Goal: Information Seeking & Learning: Find specific page/section

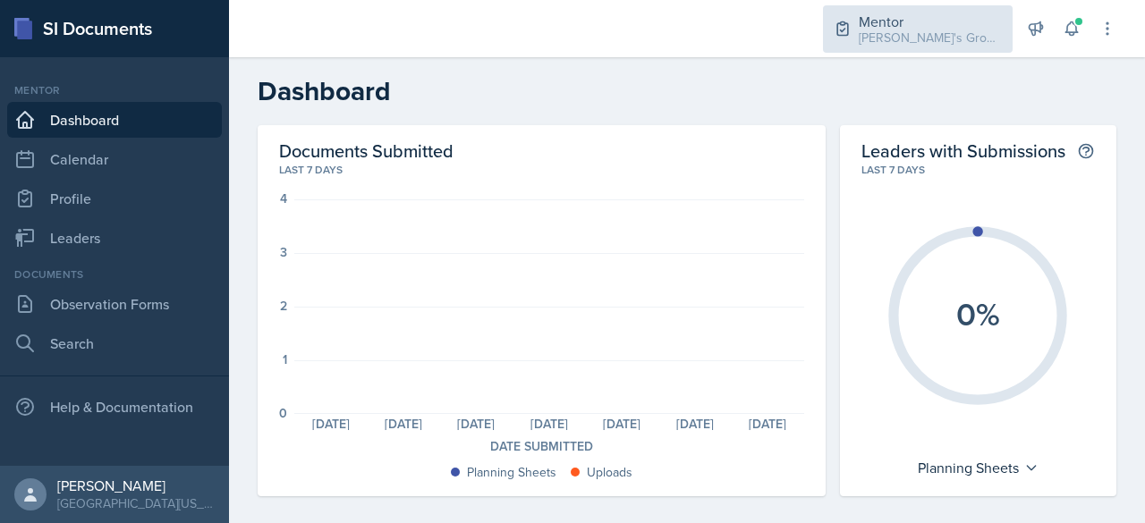
click at [859, 17] on div "Mentor" at bounding box center [930, 21] width 143 height 21
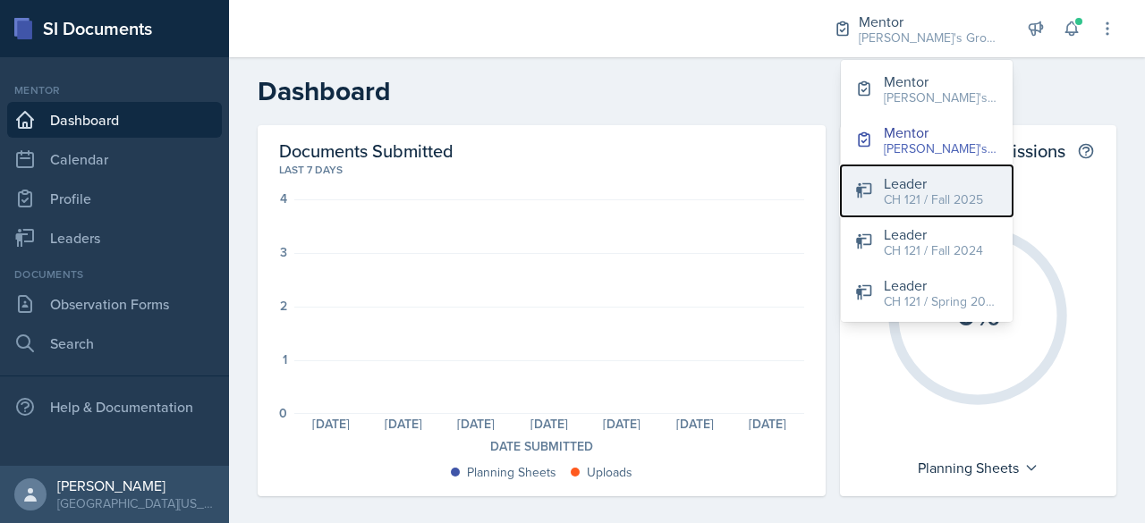
click at [963, 203] on div "CH 121 / Fall 2025" at bounding box center [933, 200] width 99 height 19
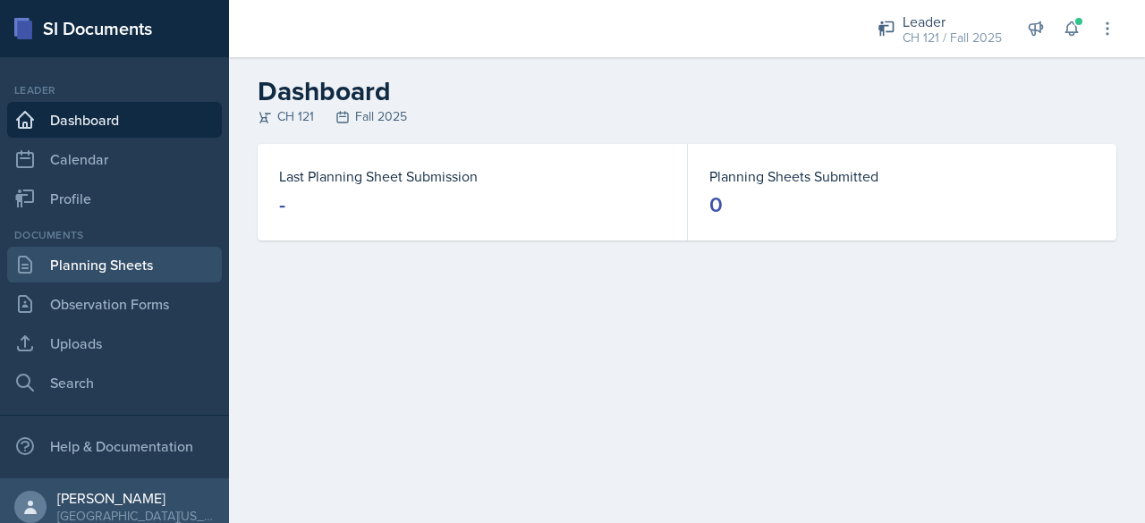
click at [151, 269] on link "Planning Sheets" at bounding box center [114, 265] width 215 height 36
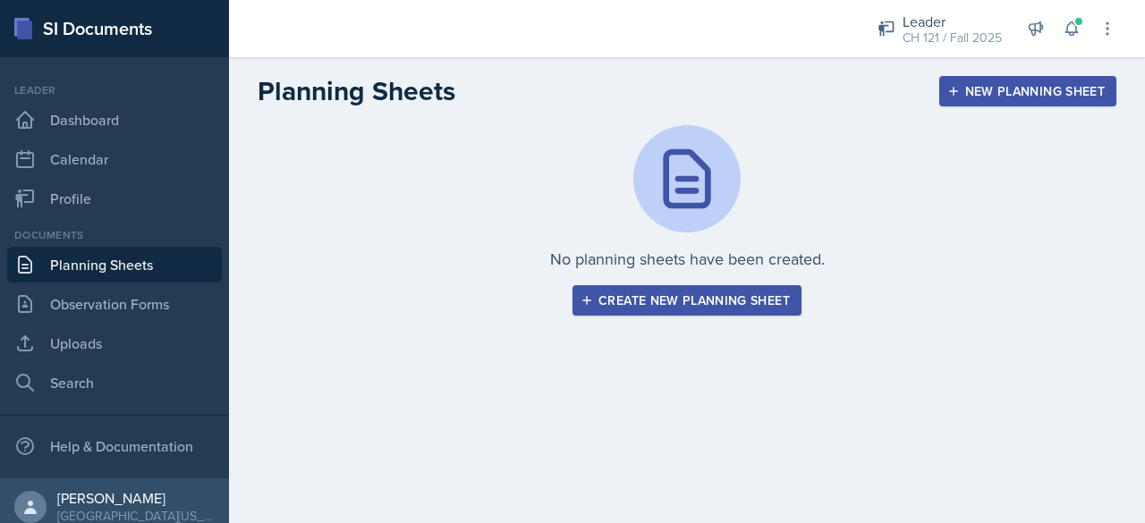
click at [664, 299] on div "Create new planning sheet" at bounding box center [687, 300] width 206 height 14
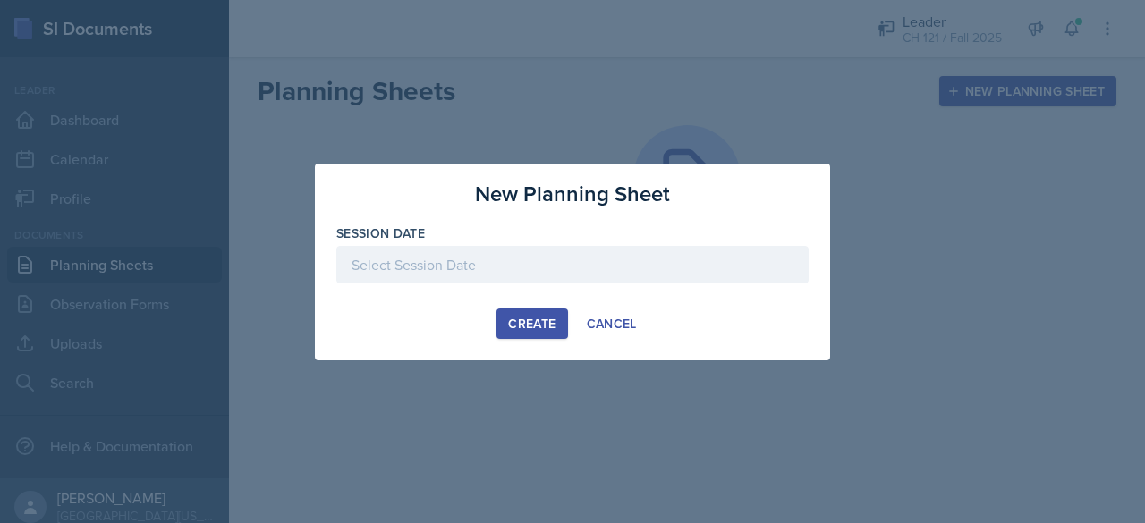
click at [489, 266] on div at bounding box center [572, 265] width 472 height 38
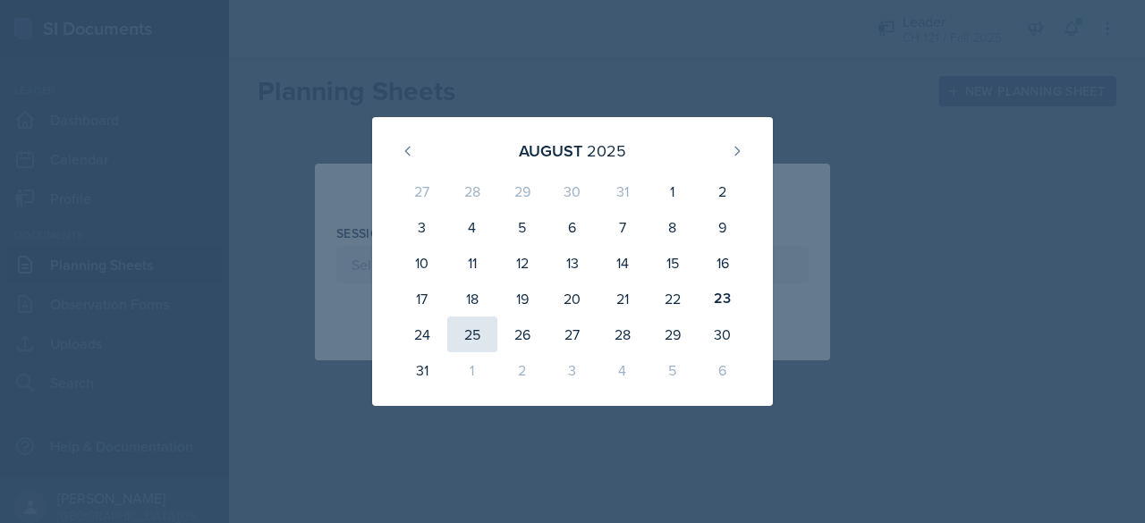
click at [489, 350] on div "25" at bounding box center [472, 335] width 50 height 36
type input "[DATE]"
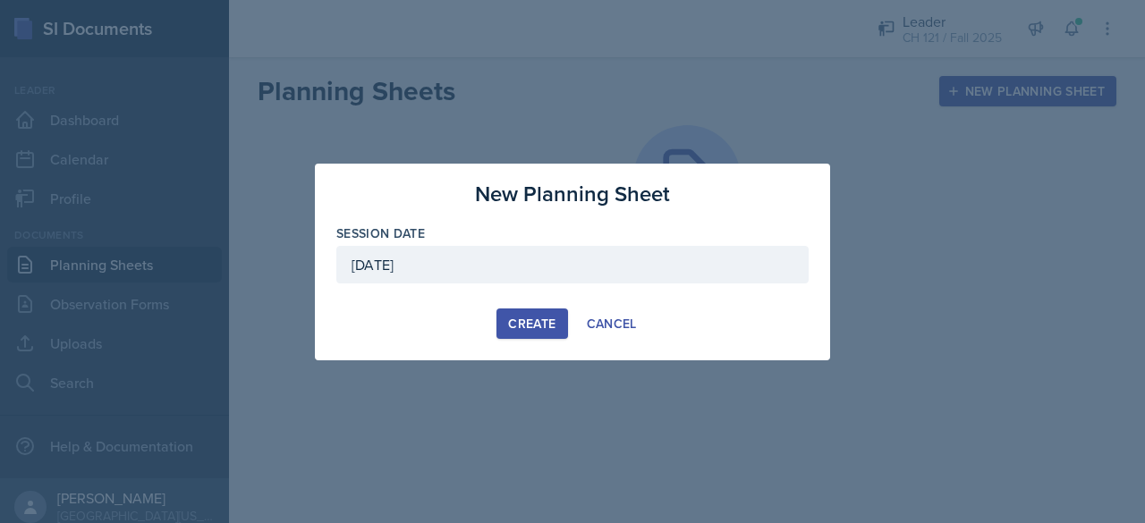
click at [535, 324] on div "Create" at bounding box center [531, 324] width 47 height 14
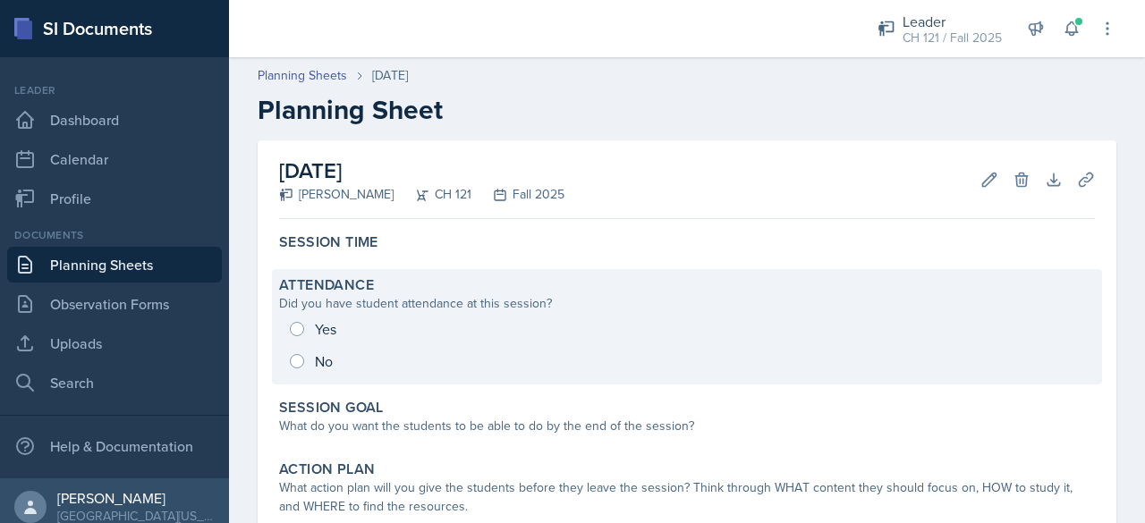
scroll to position [89, 0]
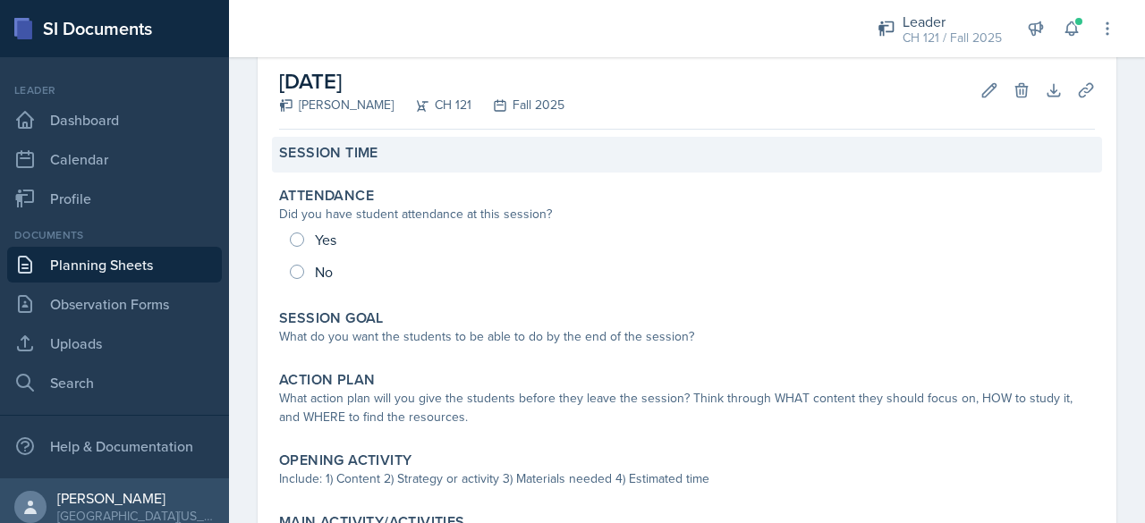
click at [422, 142] on div "Session Time" at bounding box center [687, 155] width 830 height 36
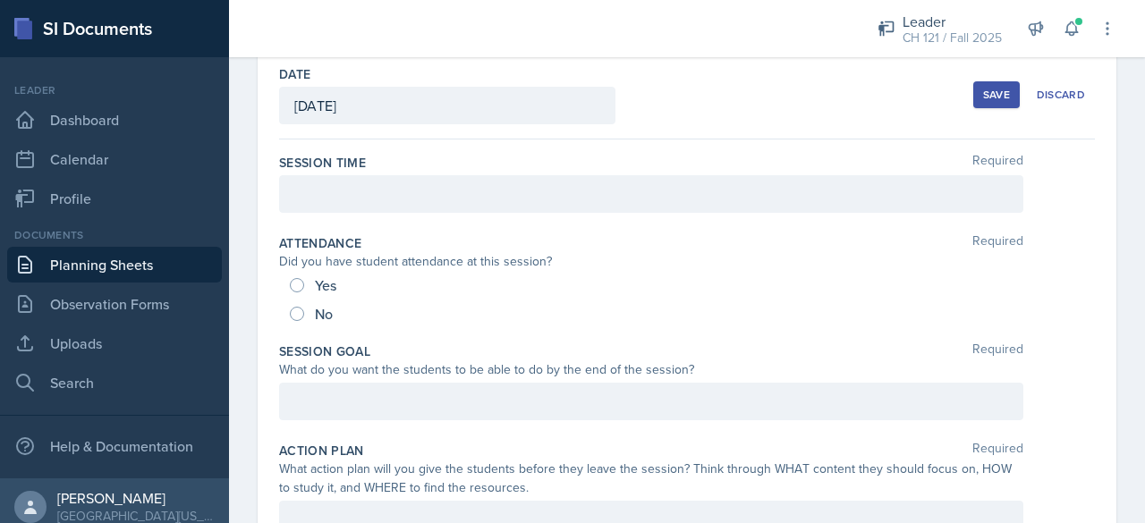
scroll to position [82, 0]
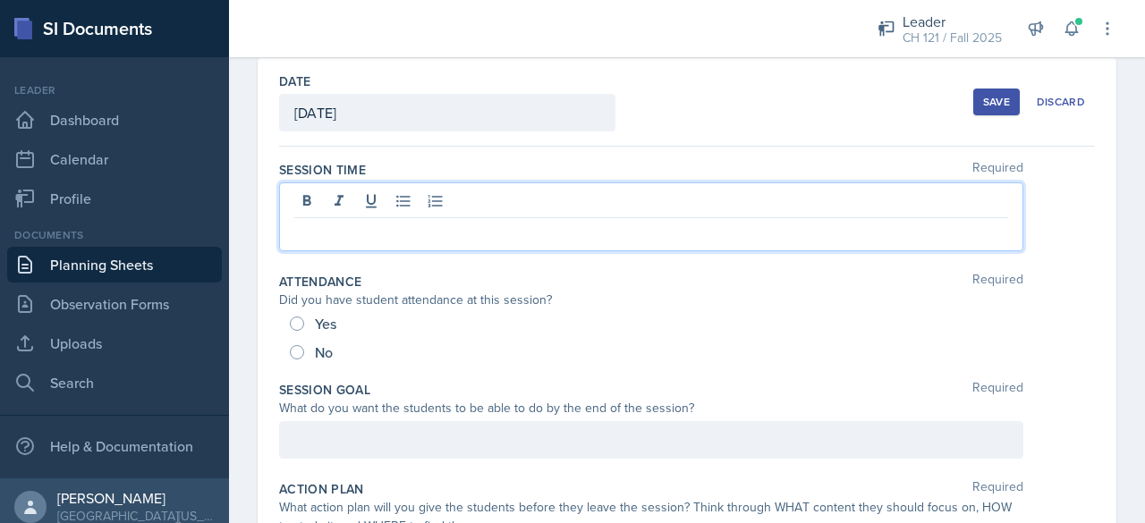
click at [404, 201] on div at bounding box center [651, 217] width 744 height 69
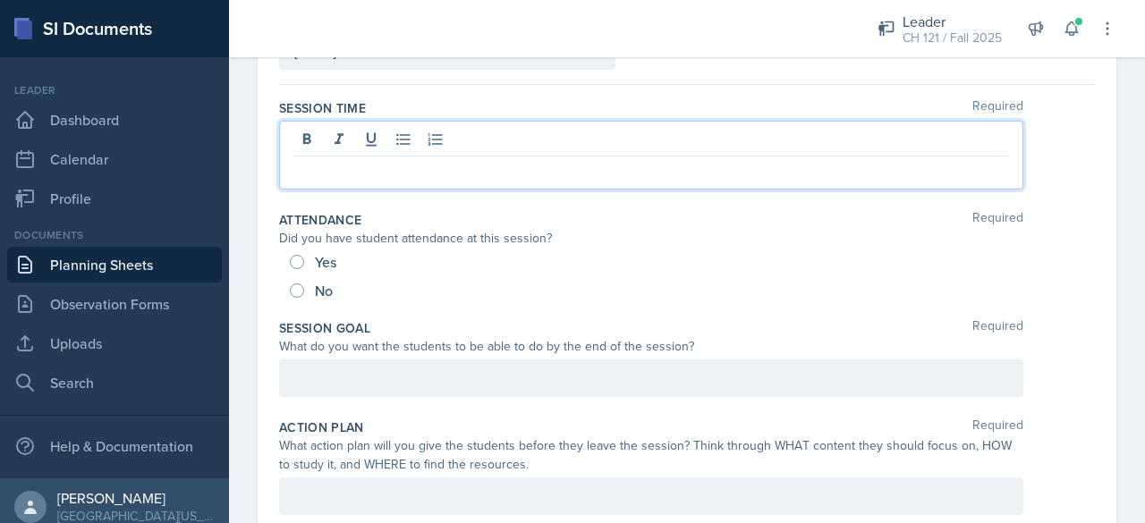
scroll to position [172, 0]
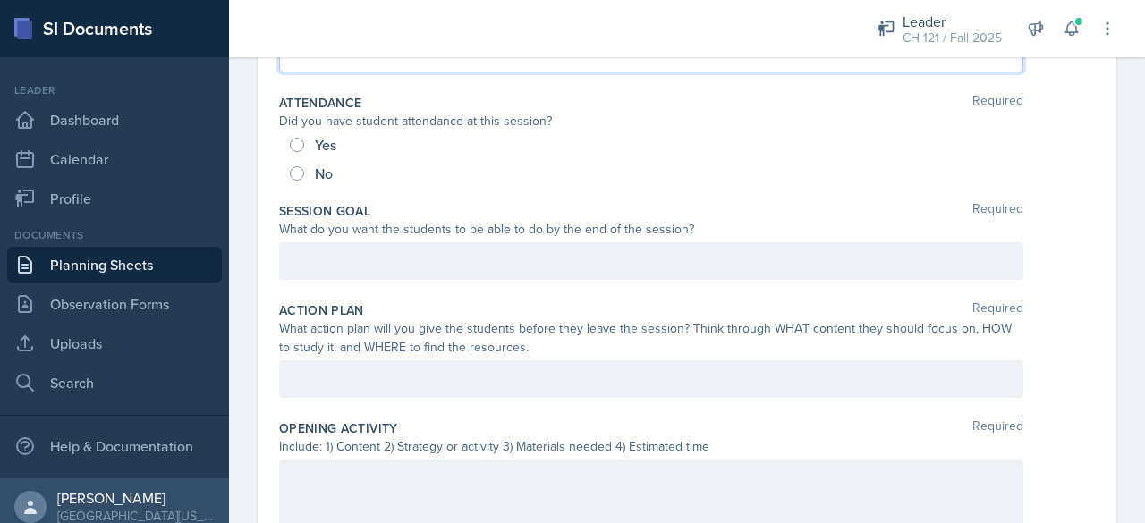
click at [460, 259] on p at bounding box center [651, 261] width 714 height 21
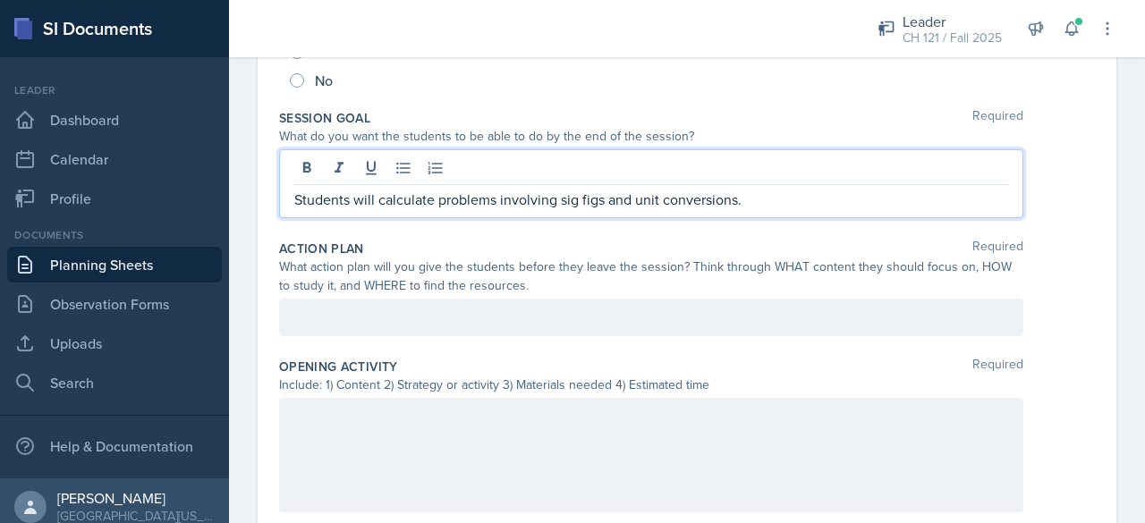
scroll to position [351, 0]
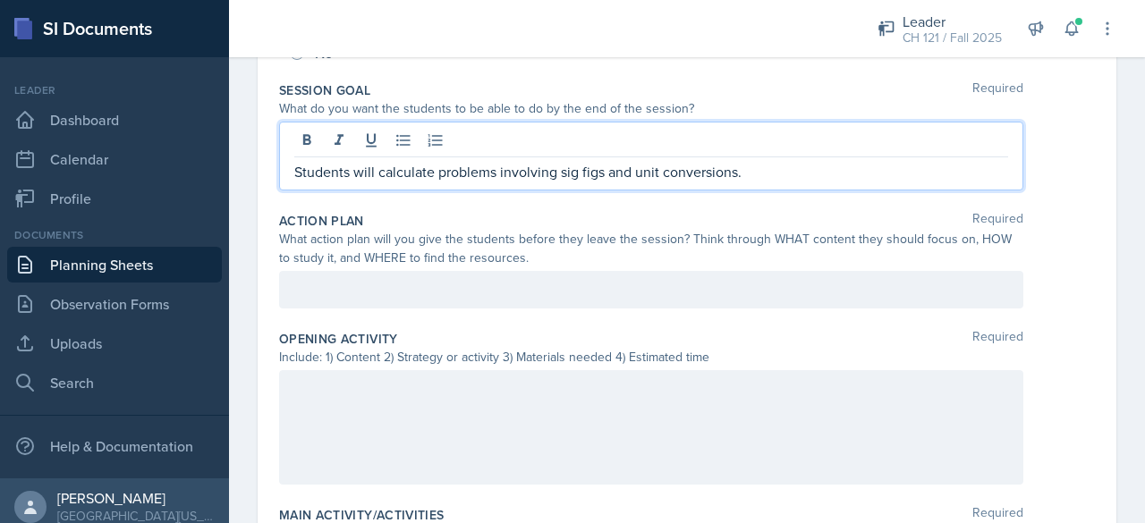
click at [644, 284] on p at bounding box center [651, 289] width 714 height 21
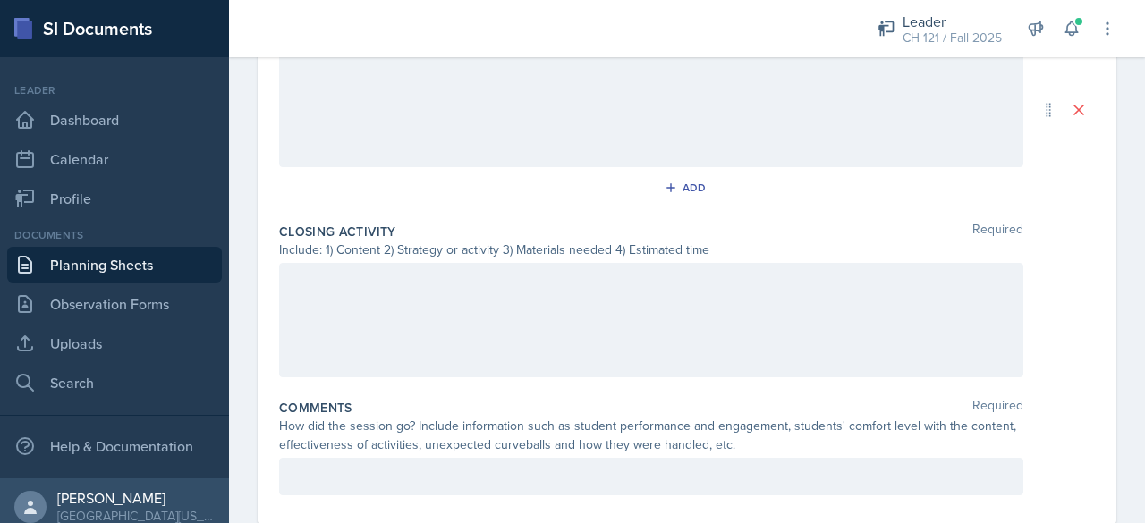
scroll to position [927, 0]
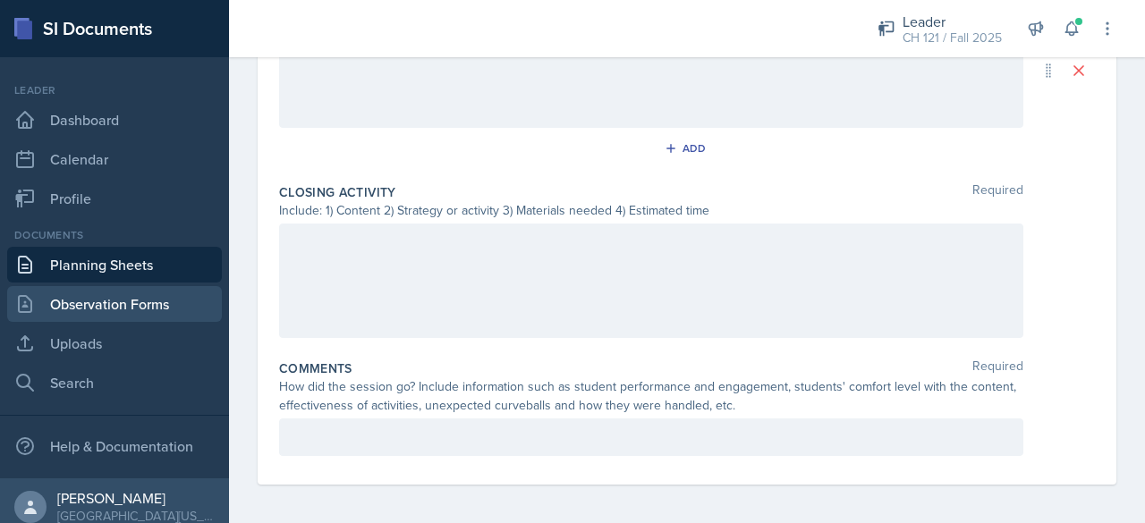
click at [79, 288] on link "Observation Forms" at bounding box center [114, 304] width 215 height 36
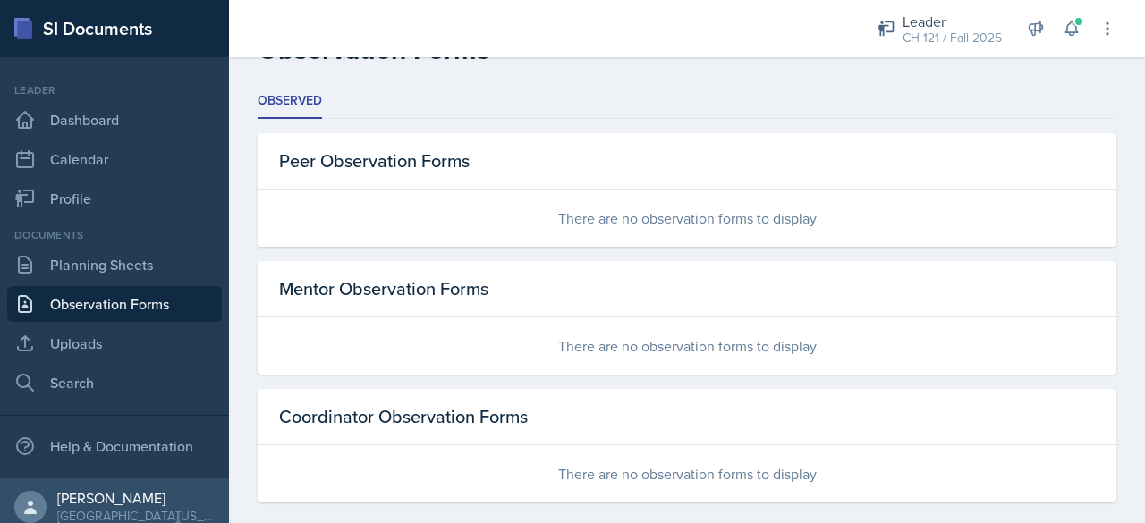
scroll to position [62, 0]
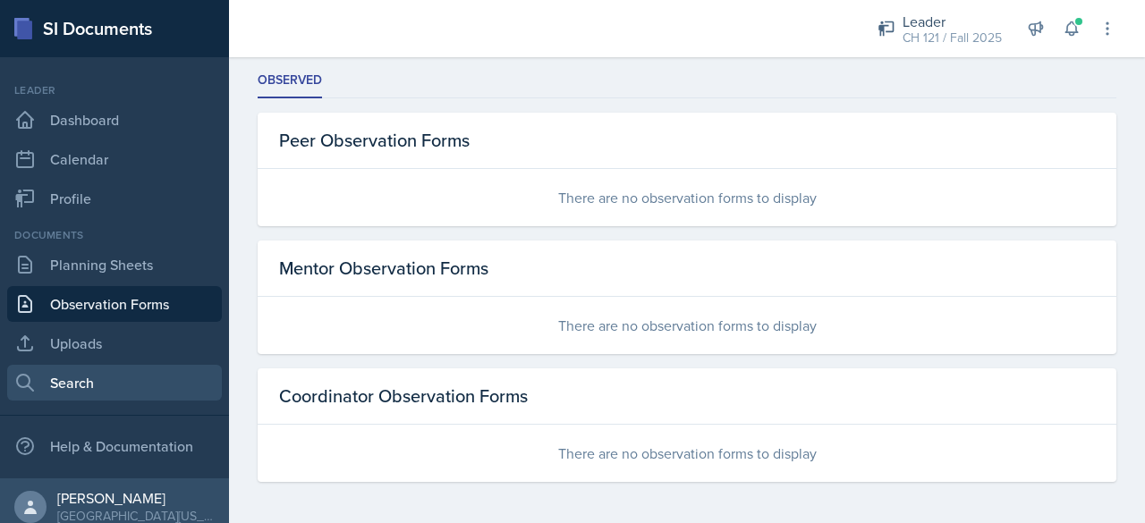
click at [113, 384] on link "Search" at bounding box center [114, 383] width 215 height 36
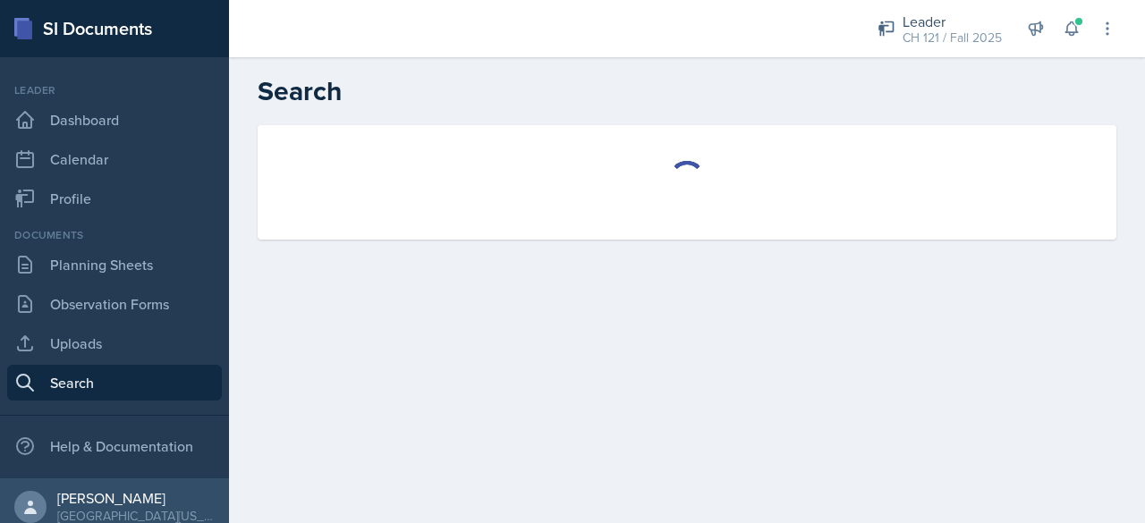
select select "all"
select select "1"
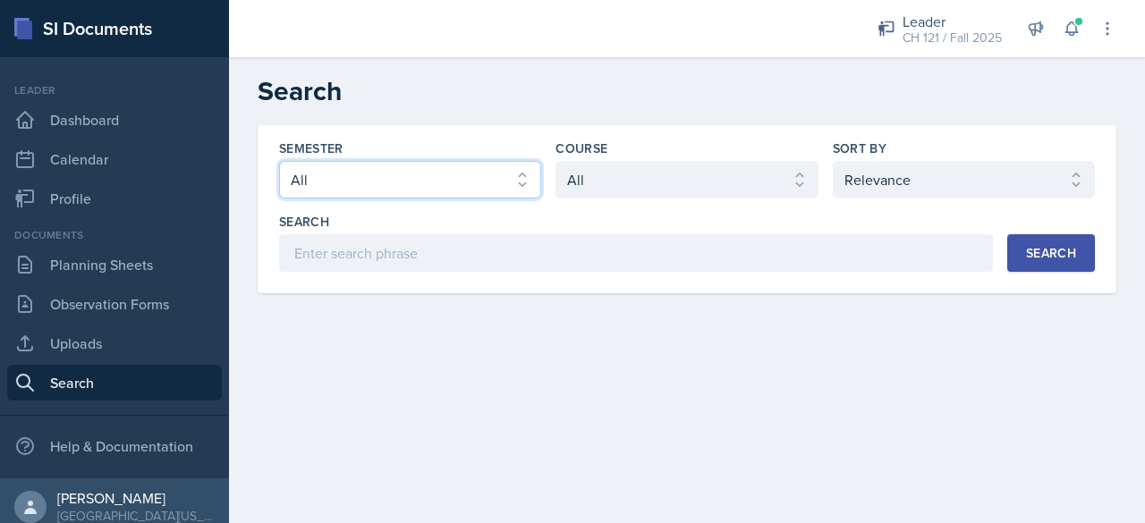
click at [360, 164] on select "Select semester All Fall 2025 Spring 2025 Fall 2024 Spring 2024 Fall 2023 Sprin…" at bounding box center [410, 180] width 262 height 38
select select "8c3db506-cd10-4819-a085-b8ca3b52d6db"
click at [279, 161] on select "Select semester All Fall 2025 Spring 2025 Fall 2024 Spring 2024 Fall 2023 Sprin…" at bounding box center [410, 180] width 262 height 38
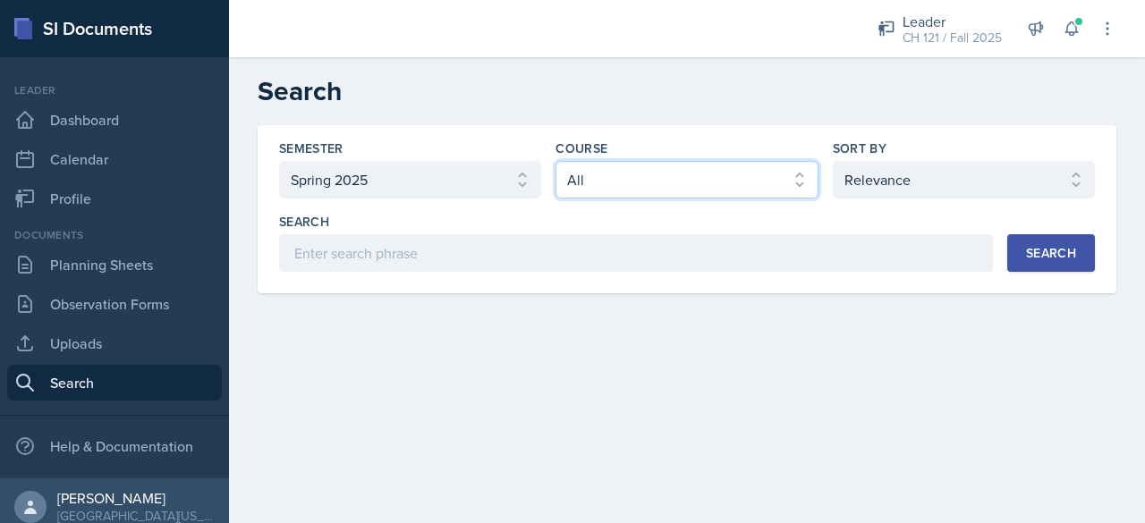
click at [732, 186] on select "Select course All ACC 211 ACC 212 ACC 307 BYS 119 BYS 215 BYS 300 CH 101 CH 121…" at bounding box center [687, 180] width 262 height 38
select select "8f7a12dd-7de3-4dbf-b214-32a34e03b7d4"
click at [556, 161] on select "Select course All ACC 211 ACC 212 ACC 307 BYS 119 BYS 215 BYS 300 CH 101 CH 121…" at bounding box center [687, 180] width 262 height 38
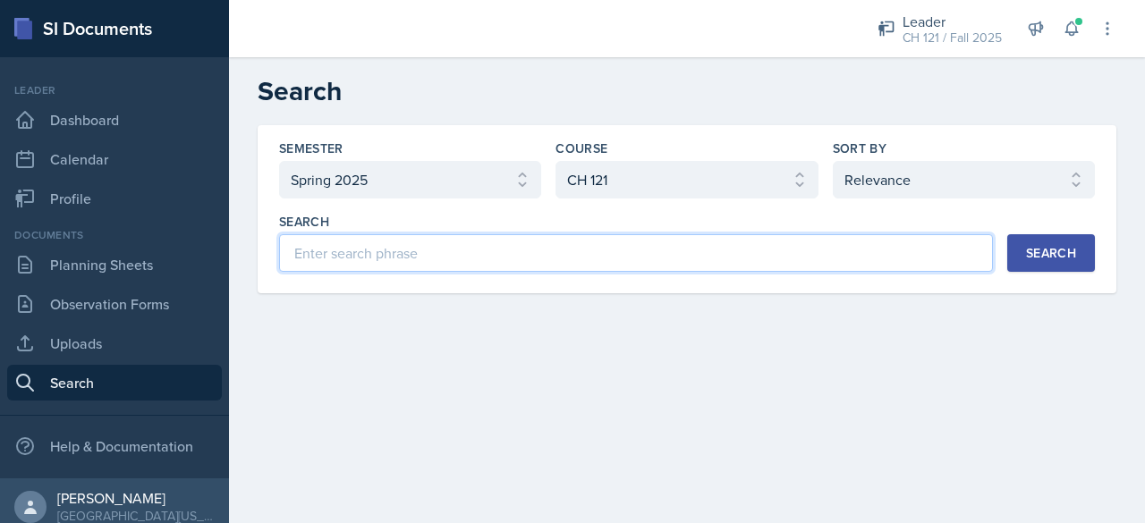
click at [801, 234] on input at bounding box center [636, 253] width 714 height 38
type input "[PERSON_NAME]"
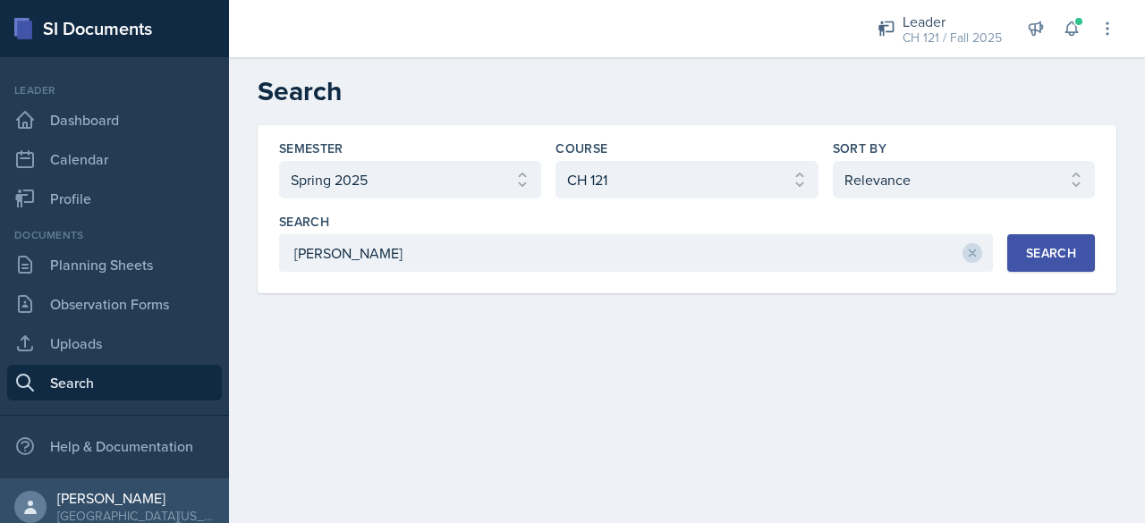
click at [1037, 248] on div "Search" at bounding box center [1051, 253] width 50 height 14
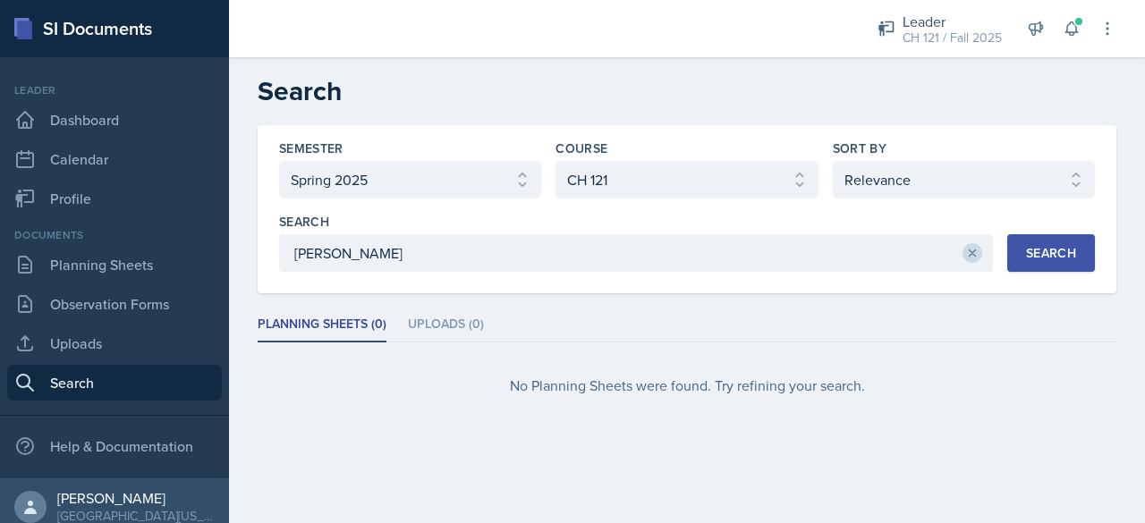
click at [966, 251] on icon at bounding box center [972, 253] width 13 height 13
drag, startPoint x: 974, startPoint y: 184, endPoint x: 949, endPoint y: 194, distance: 26.9
click at [974, 184] on select "Select sort by Relevance Document Date (Asc) Document Date (Desc)" at bounding box center [964, 180] width 262 height 38
click at [833, 161] on select "Select sort by Relevance Document Date (Asc) Document Date (Desc)" at bounding box center [964, 180] width 262 height 38
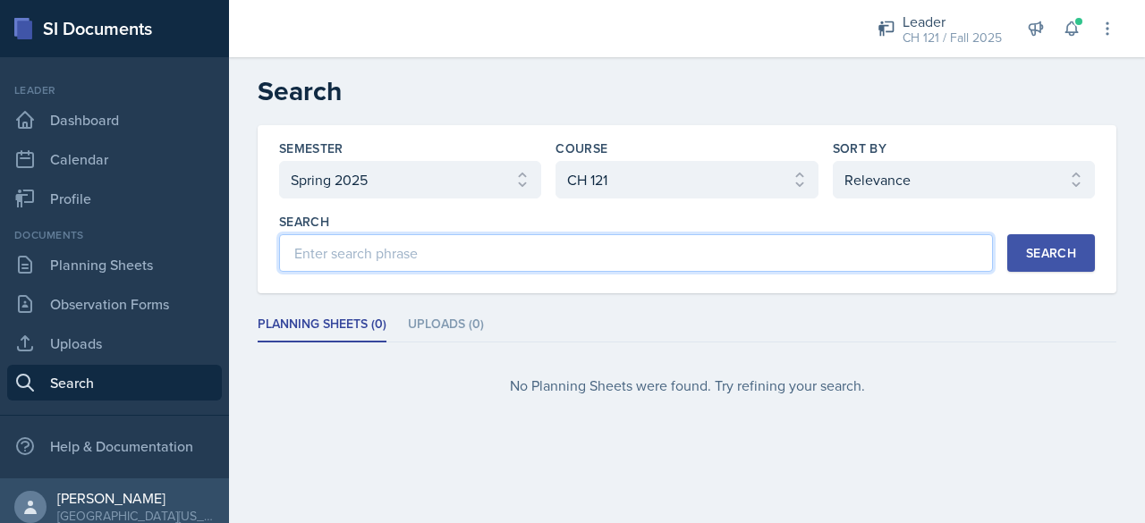
click at [759, 246] on input at bounding box center [636, 253] width 714 height 38
type input "[PERSON_NAME]"
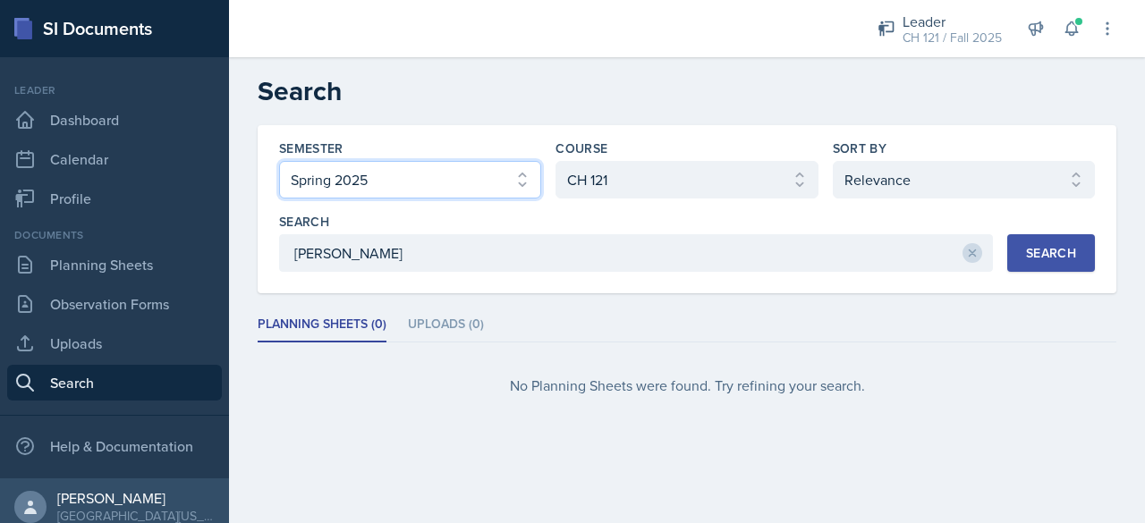
drag, startPoint x: 403, startPoint y: 173, endPoint x: 403, endPoint y: 190, distance: 17.0
click at [403, 173] on select "Select semester All Fall 2025 Spring 2025 Fall 2024 Spring 2024 Fall 2023 Sprin…" at bounding box center [410, 180] width 262 height 38
select select "8a5eadef-2755-4ca9-bae1-c8a1437b7a0c"
click at [279, 161] on select "Select semester All Fall 2025 Spring 2025 Fall 2024 Spring 2024 Fall 2023 Sprin…" at bounding box center [410, 180] width 262 height 38
drag, startPoint x: 1063, startPoint y: 250, endPoint x: 996, endPoint y: 260, distance: 68.0
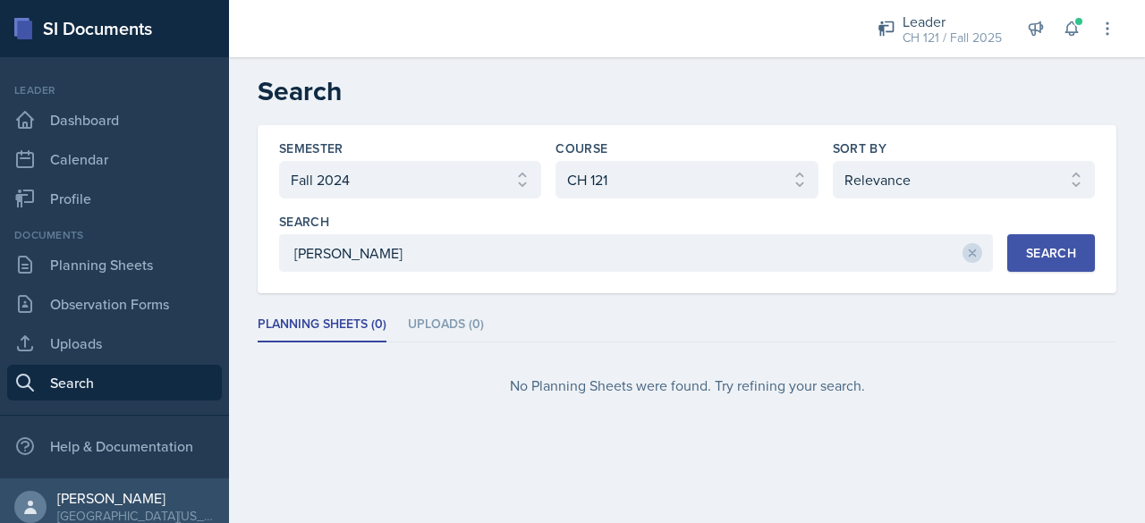
click at [1062, 250] on div "Search" at bounding box center [1051, 253] width 50 height 14
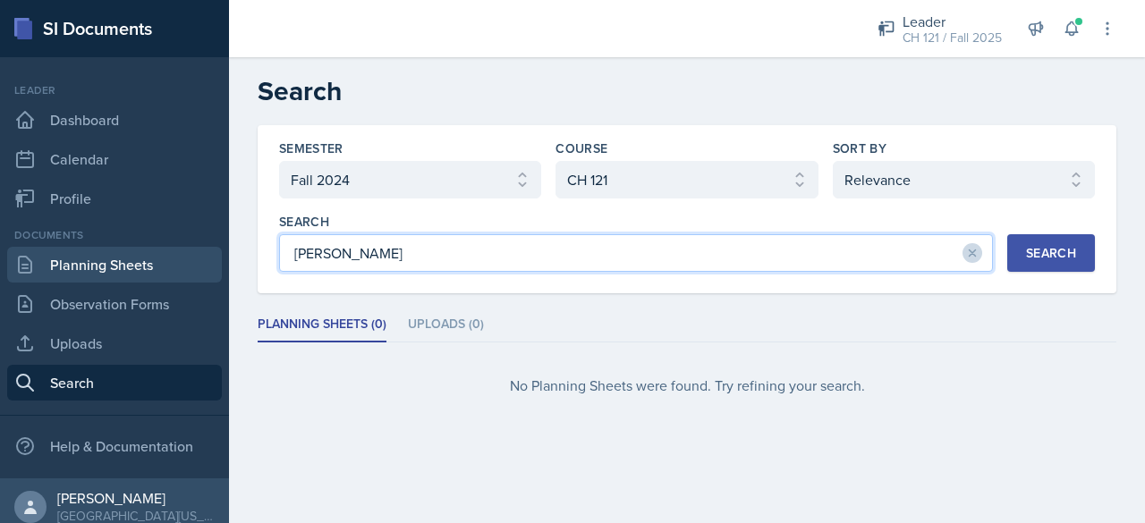
drag, startPoint x: 605, startPoint y: 264, endPoint x: 118, endPoint y: 256, distance: 486.8
click at [118, 256] on div "SI Documents Leader Dashboard Calendar Profile Documents Planning Sheets Observ…" at bounding box center [572, 261] width 1145 height 523
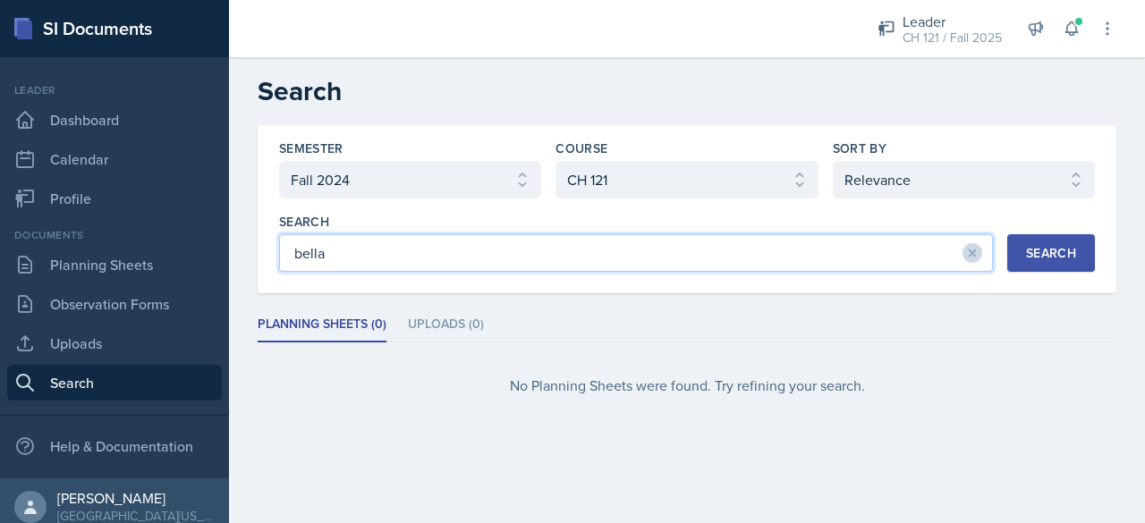
type input "bella"
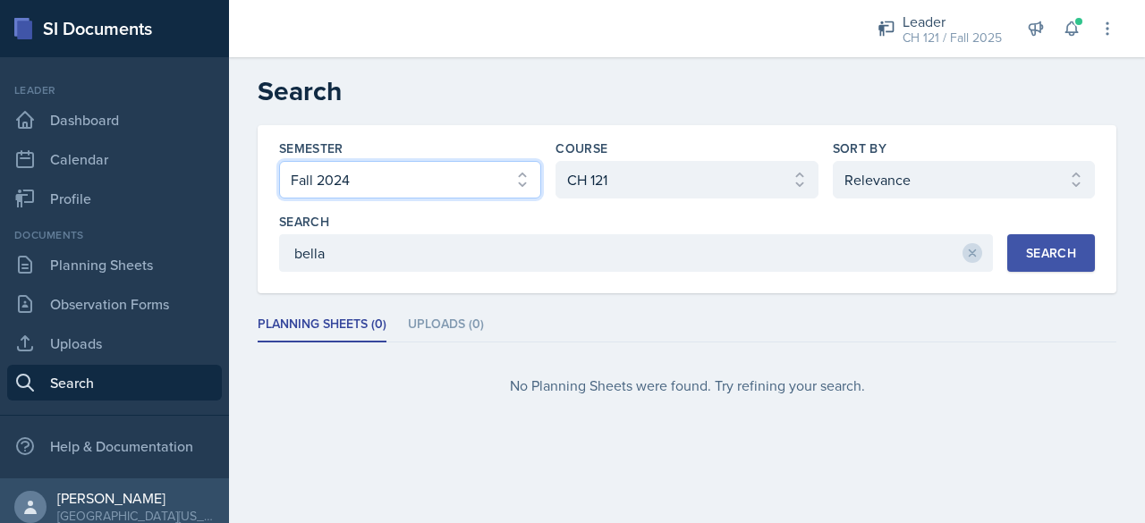
click at [397, 183] on select "Select semester All Fall 2025 Spring 2025 Fall 2024 Spring 2024 Fall 2023 Sprin…" at bounding box center [410, 180] width 262 height 38
select select "all"
click at [279, 161] on select "Select semester All Fall 2025 Spring 2025 Fall 2024 Spring 2024 Fall 2023 Sprin…" at bounding box center [410, 180] width 262 height 38
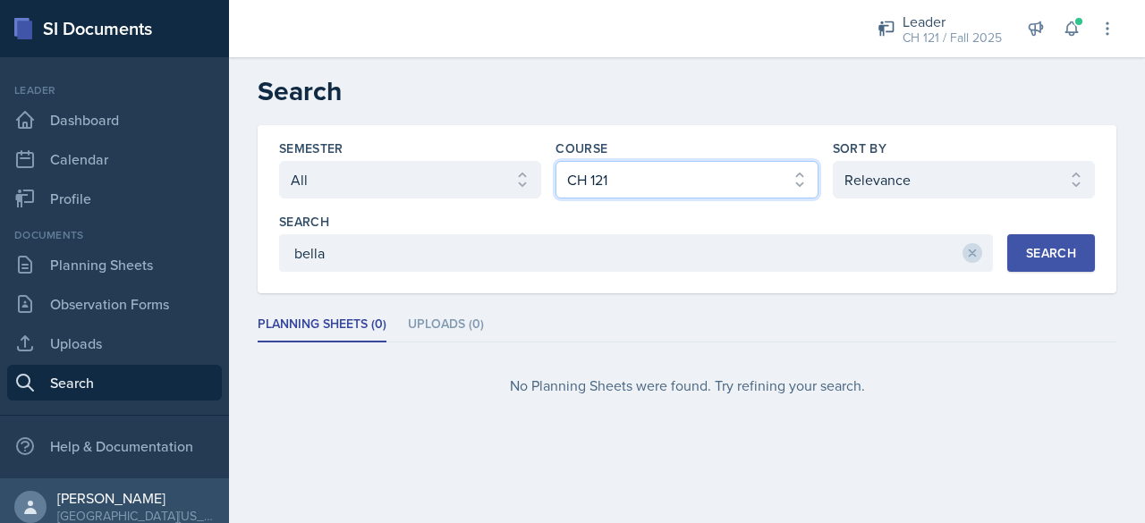
click at [702, 174] on select "Select course All ACC 211 ACC 212 ACC 307 BYS 119 BYS 215 BYS 300 CH 101 CH 121…" at bounding box center [687, 180] width 262 height 38
select select "all"
click at [556, 161] on select "Select course All ACC 211 ACC 212 ACC 307 BYS 119 BYS 215 BYS 300 CH 101 CH 121…" at bounding box center [687, 180] width 262 height 38
click at [1042, 241] on button "Search" at bounding box center [1052, 253] width 88 height 38
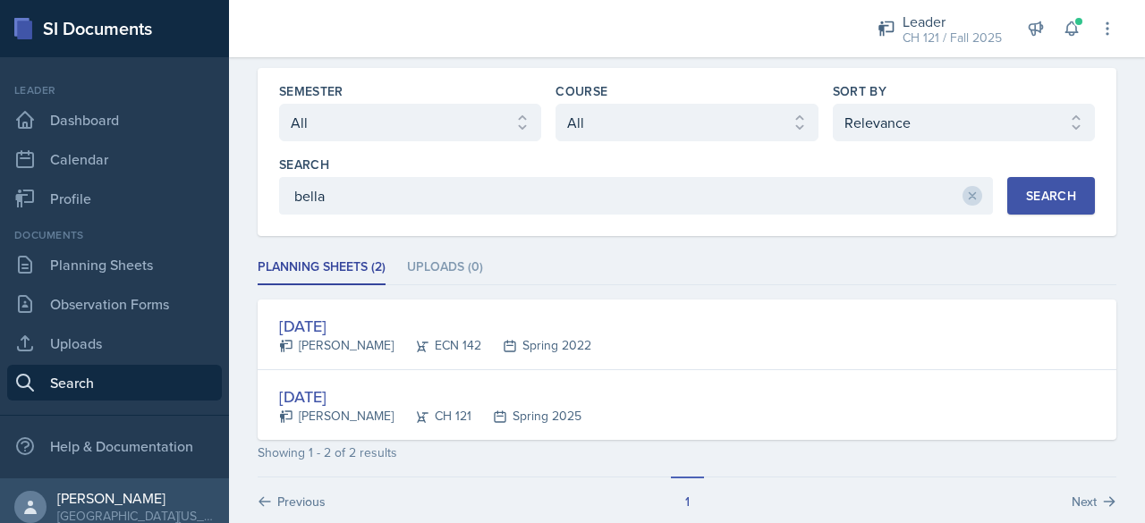
scroll to position [85, 0]
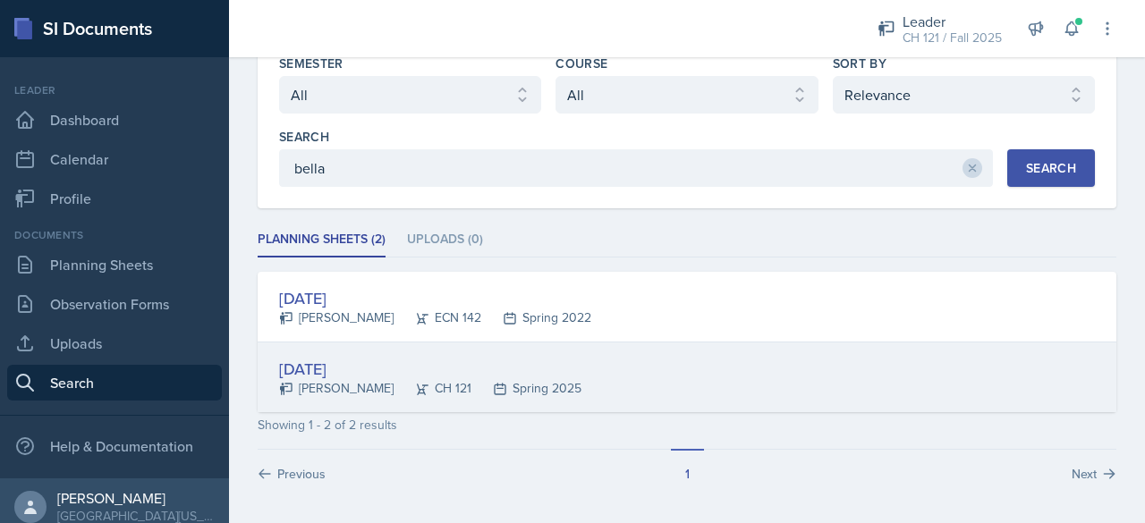
click at [382, 373] on div "[DATE]" at bounding box center [430, 369] width 302 height 24
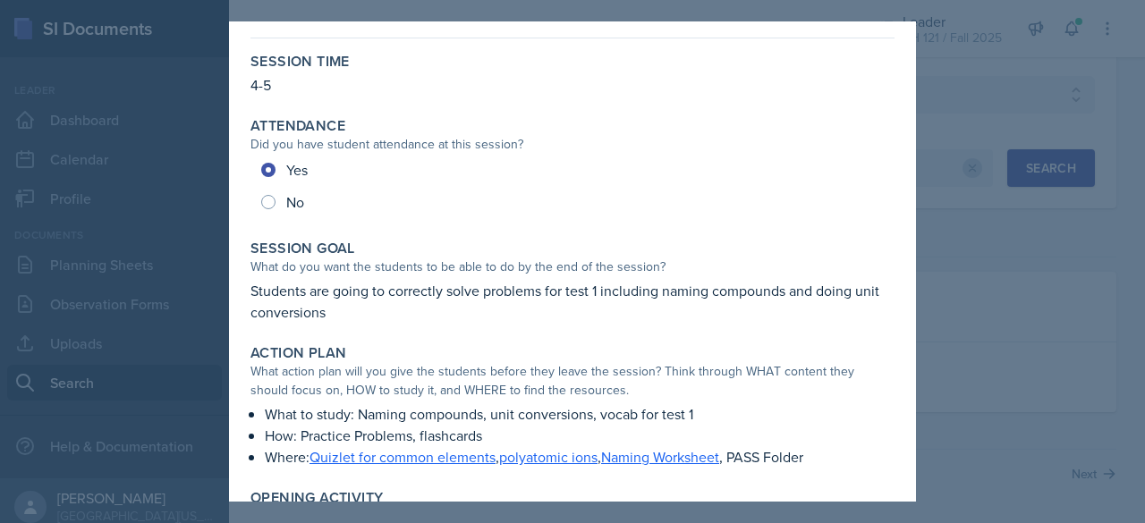
scroll to position [0, 0]
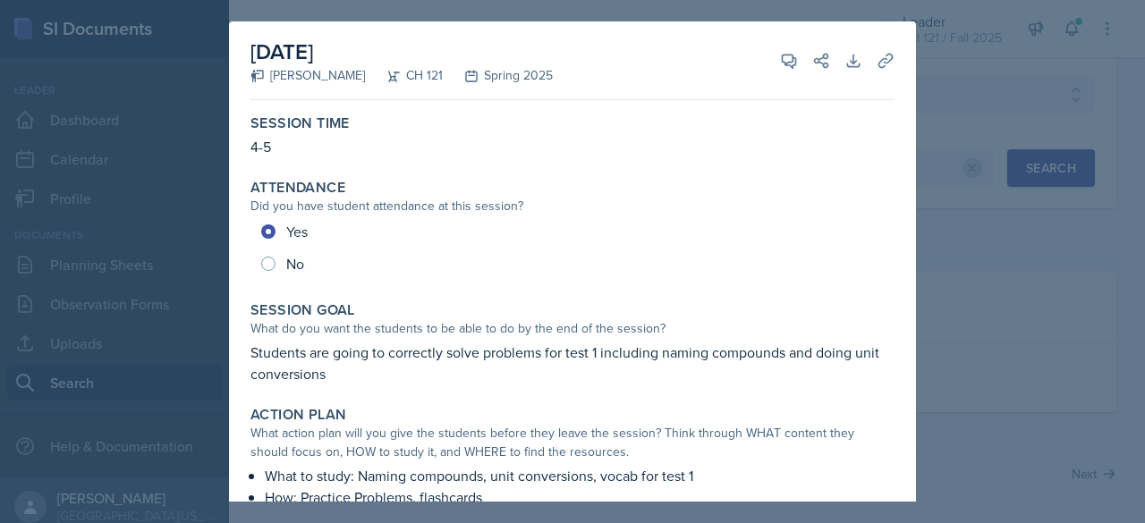
click at [952, 38] on div at bounding box center [572, 261] width 1145 height 523
